Goal: Transaction & Acquisition: Download file/media

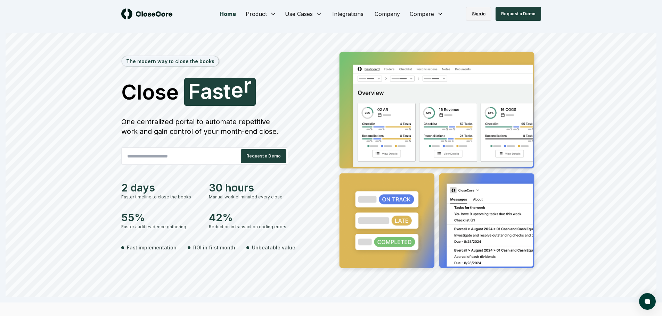
click at [483, 15] on link "Sign in" at bounding box center [478, 14] width 25 height 14
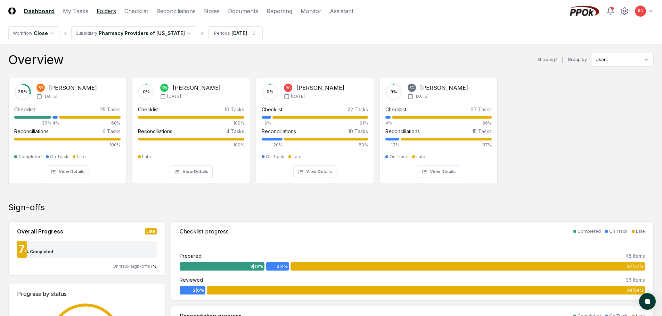
click at [110, 8] on link "Folders" at bounding box center [106, 11] width 19 height 8
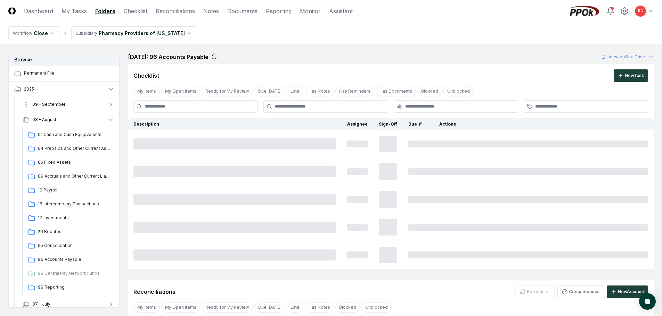
scroll to position [36, 0]
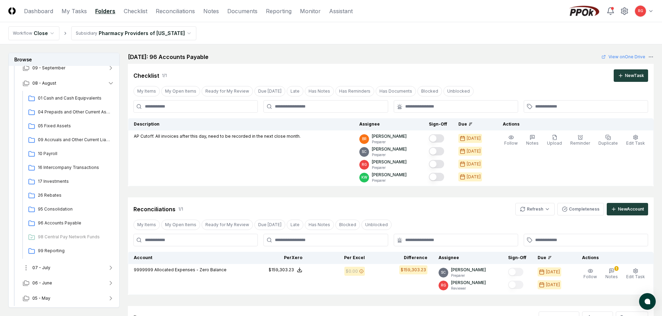
click at [57, 270] on button "07 - July" at bounding box center [68, 268] width 103 height 15
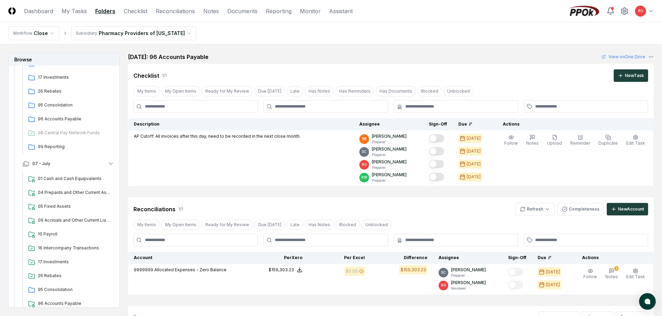
scroll to position [206, 0]
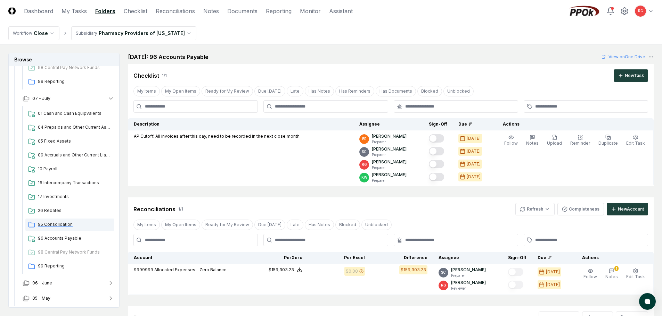
click at [55, 224] on span "95 Consolidation" at bounding box center [75, 225] width 74 height 6
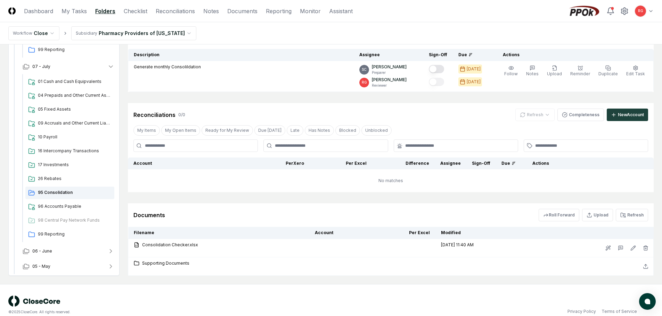
scroll to position [79, 0]
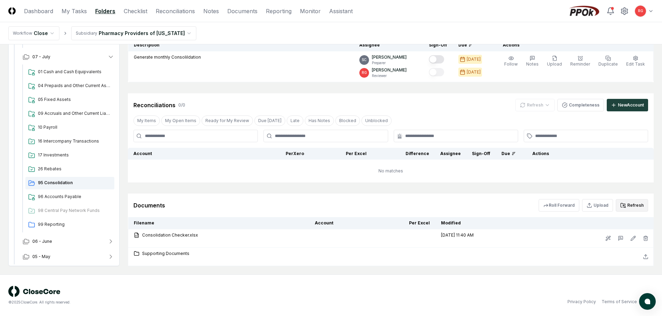
click at [631, 203] on button "Refresh" at bounding box center [632, 205] width 32 height 13
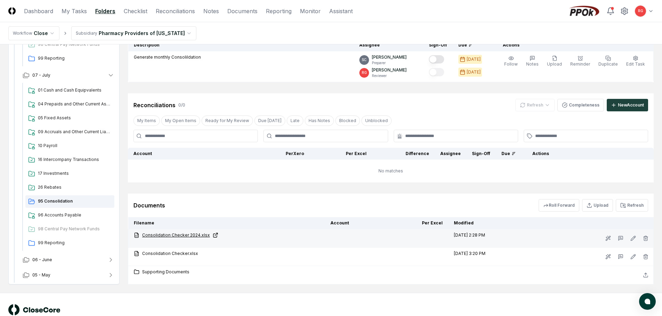
click at [182, 236] on link "Consolidation Checker 2024.xlsx" at bounding box center [227, 235] width 186 height 6
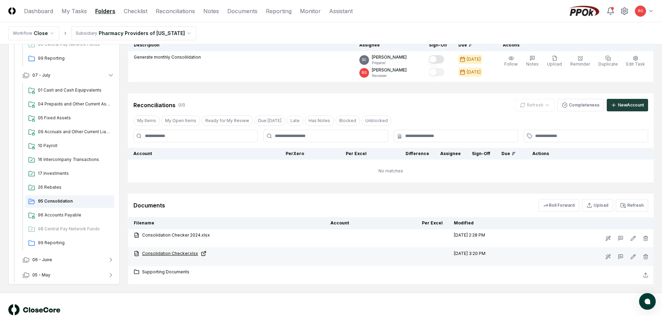
click at [169, 253] on link "Consolidation Checker.xlsx" at bounding box center [227, 254] width 186 height 6
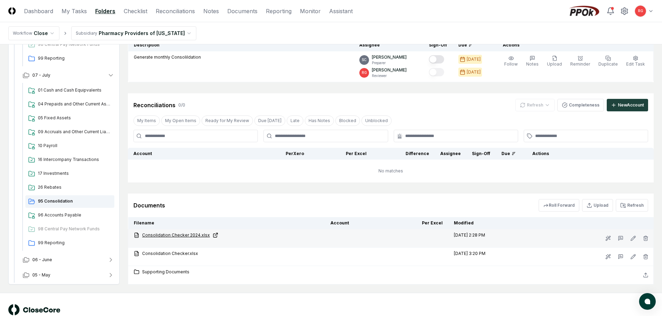
click at [172, 236] on link "Consolidation Checker 2024.xlsx" at bounding box center [227, 235] width 186 height 6
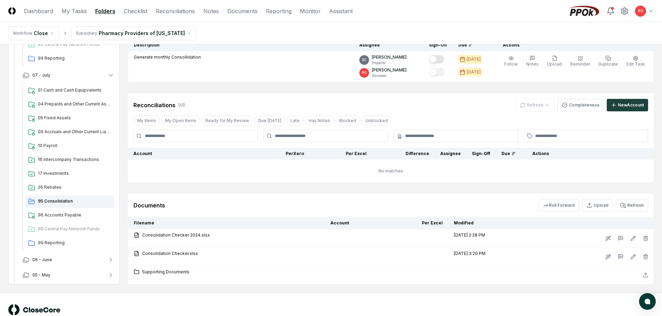
scroll to position [36, 0]
